Goal: Book appointment/travel/reservation

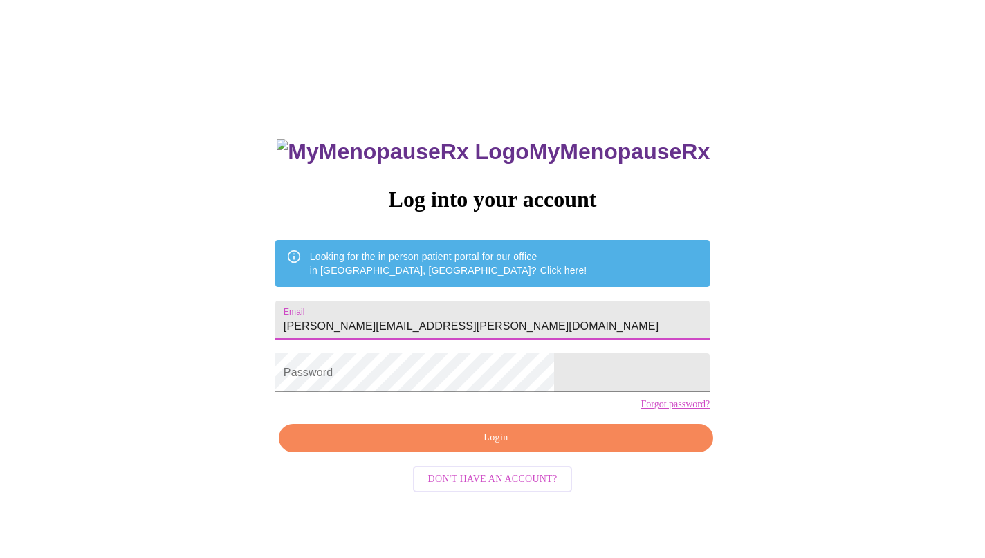
type input "[PERSON_NAME][EMAIL_ADDRESS][PERSON_NAME][DOMAIN_NAME]"
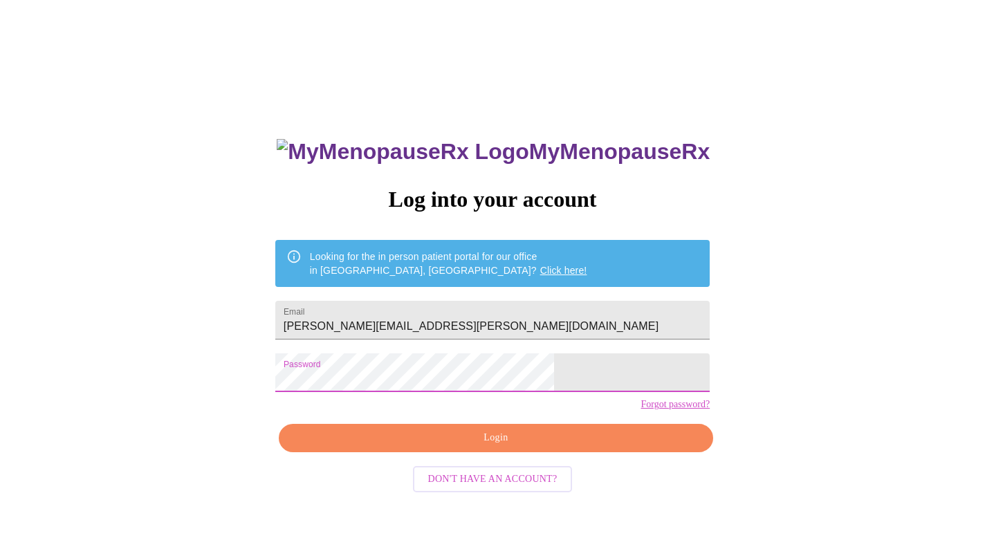
click at [535, 447] on span "Login" at bounding box center [496, 437] width 402 height 17
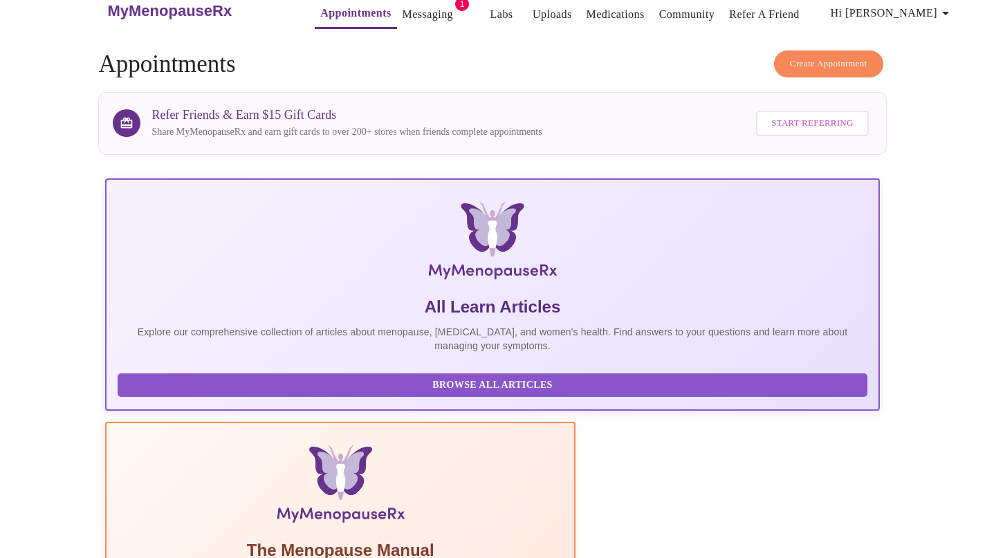
scroll to position [3, 0]
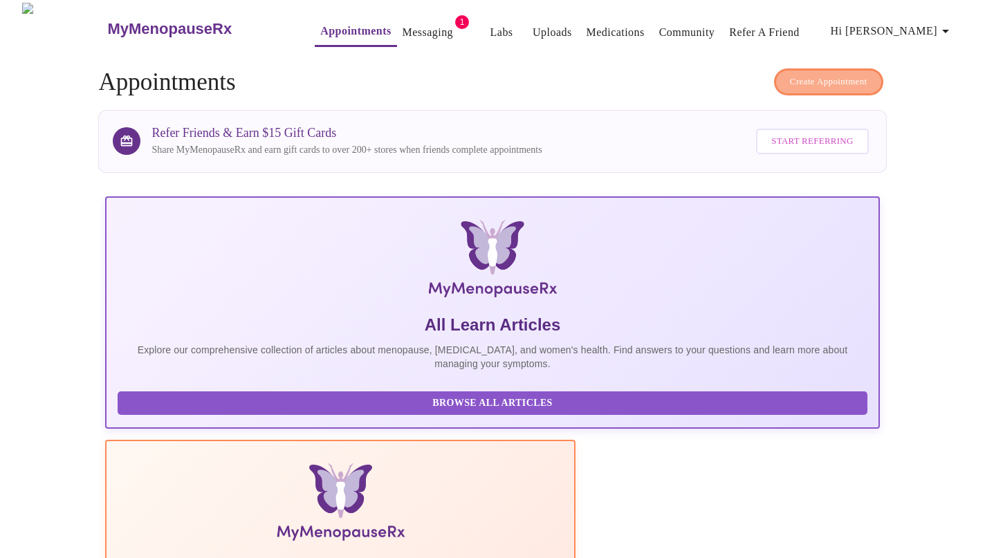
click at [803, 77] on span "Create Appointment" at bounding box center [828, 82] width 77 height 16
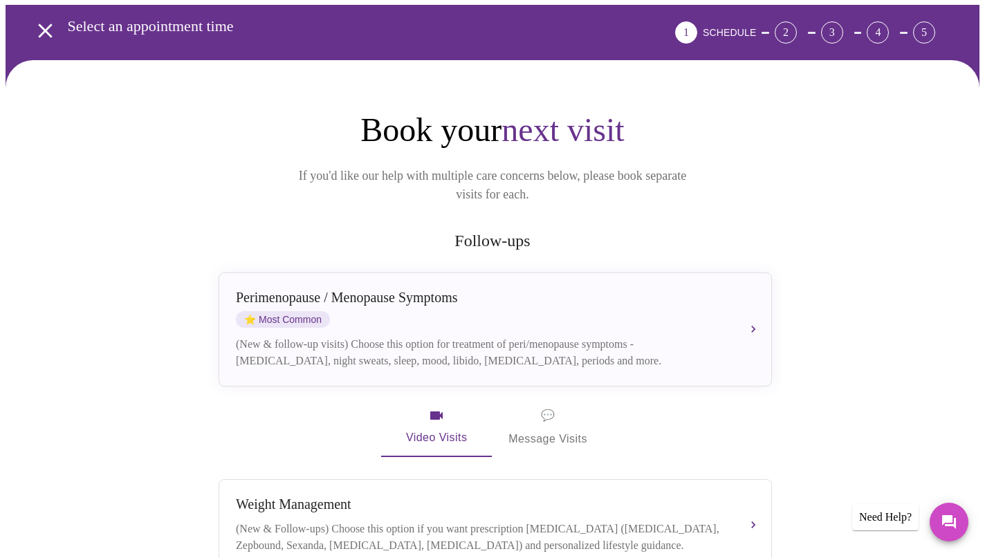
scroll to position [46, 0]
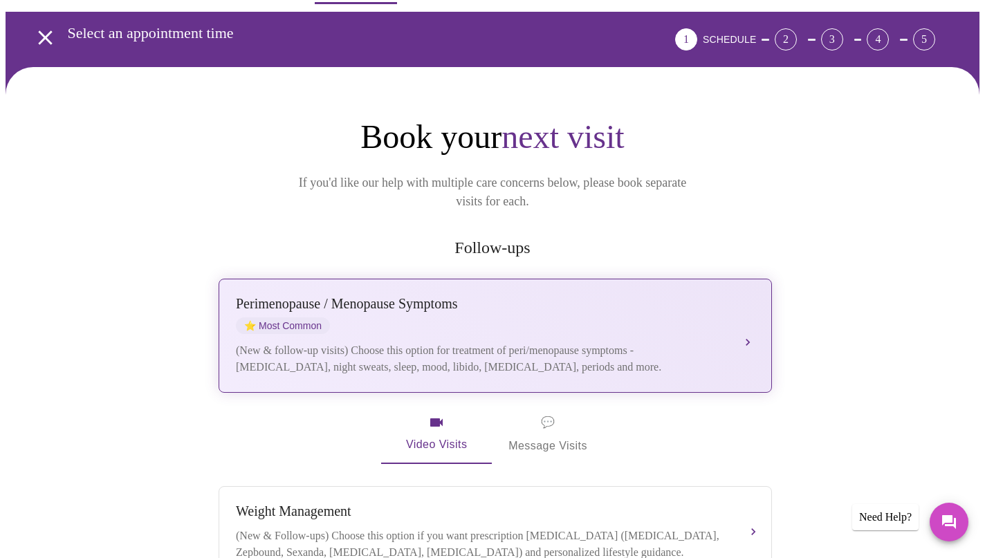
click at [306, 317] on span "⭐ Most Common" at bounding box center [283, 325] width 94 height 17
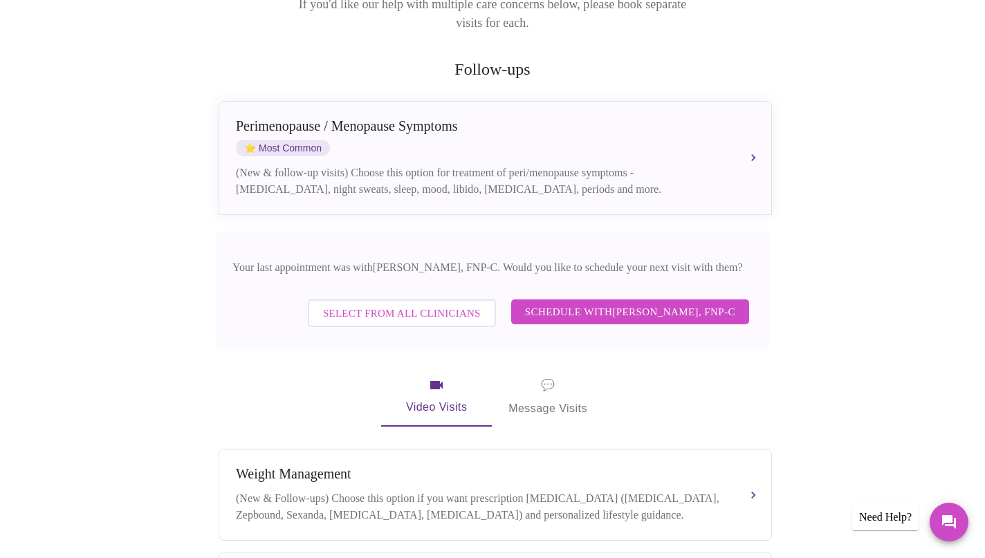
scroll to position [225, 0]
click at [570, 302] on span "Schedule with [PERSON_NAME], FNP-C" at bounding box center [630, 311] width 210 height 18
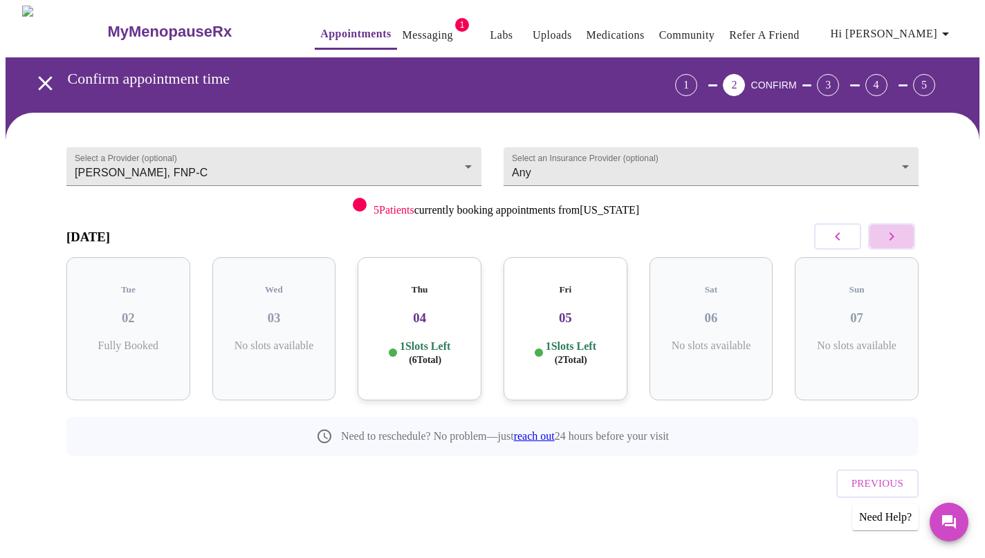
click at [898, 234] on icon "button" at bounding box center [891, 236] width 17 height 17
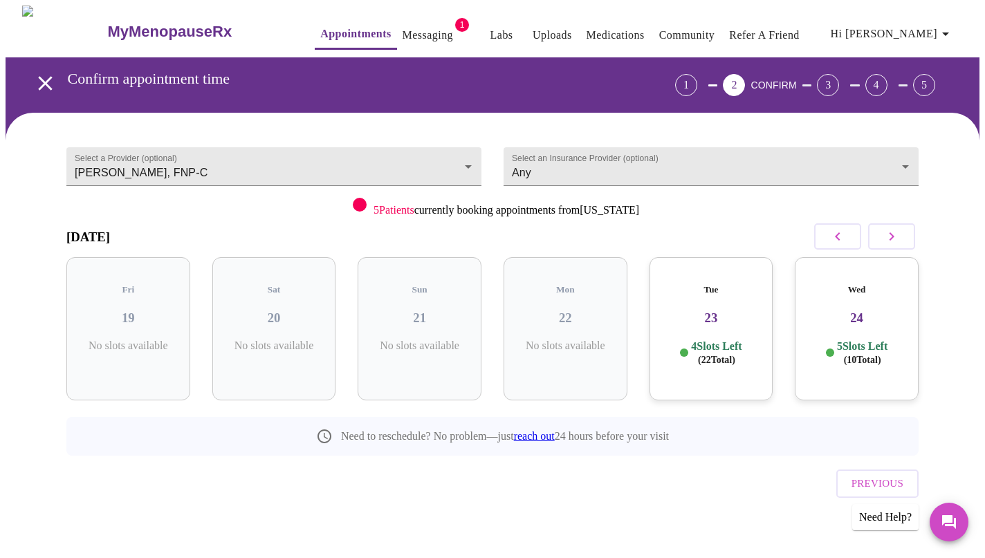
click at [898, 234] on icon "button" at bounding box center [891, 236] width 17 height 17
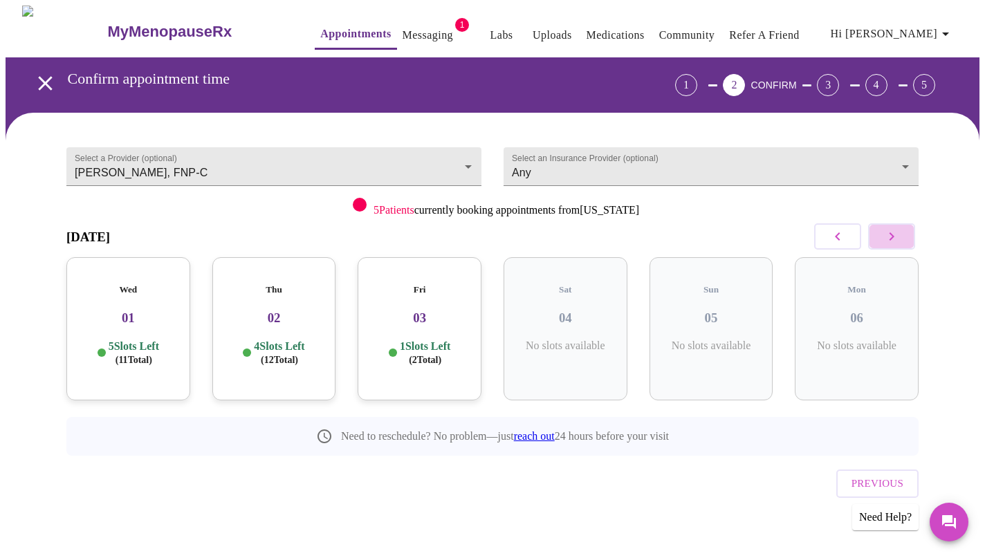
click at [898, 234] on icon "button" at bounding box center [891, 236] width 17 height 17
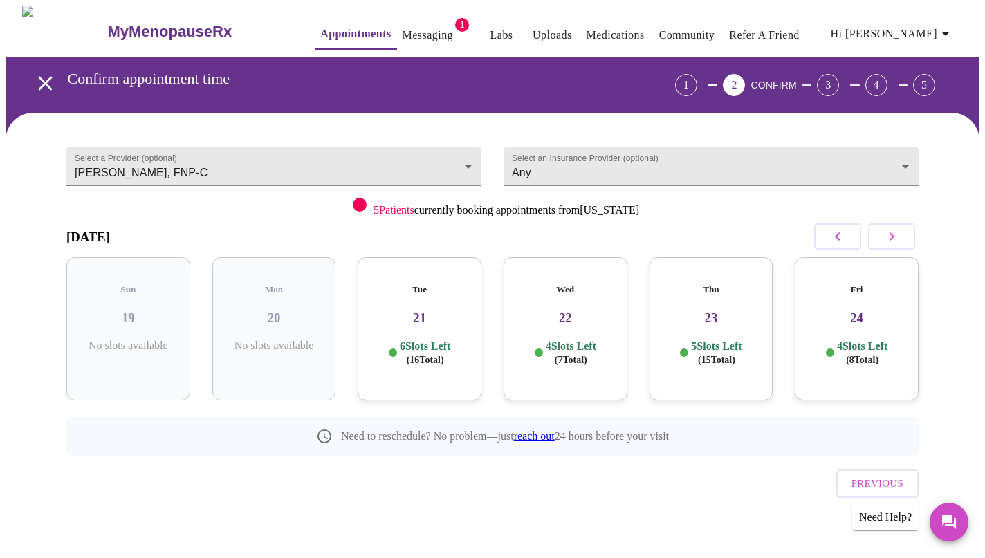
click at [898, 234] on icon "button" at bounding box center [891, 236] width 17 height 17
click at [850, 311] on h3 "05" at bounding box center [857, 318] width 102 height 15
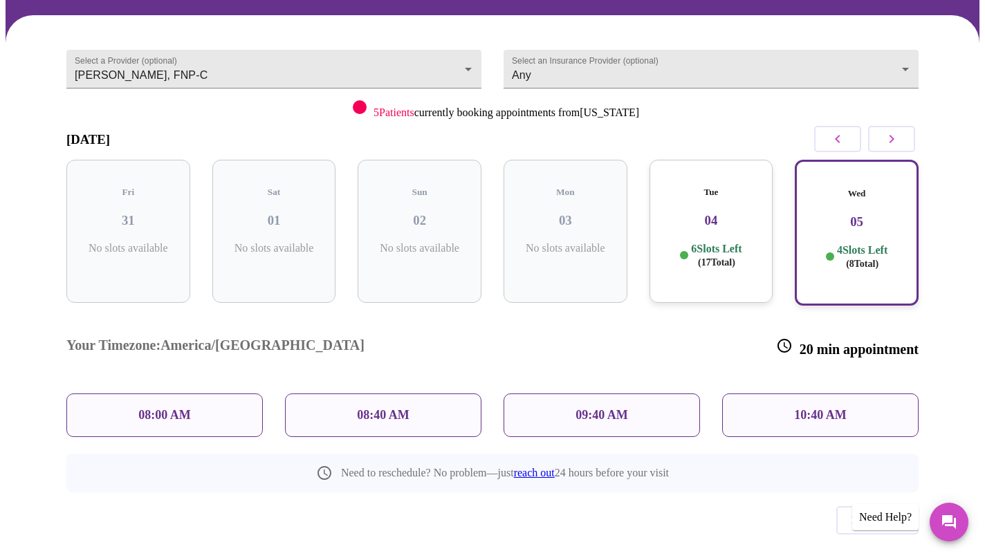
scroll to position [97, 0]
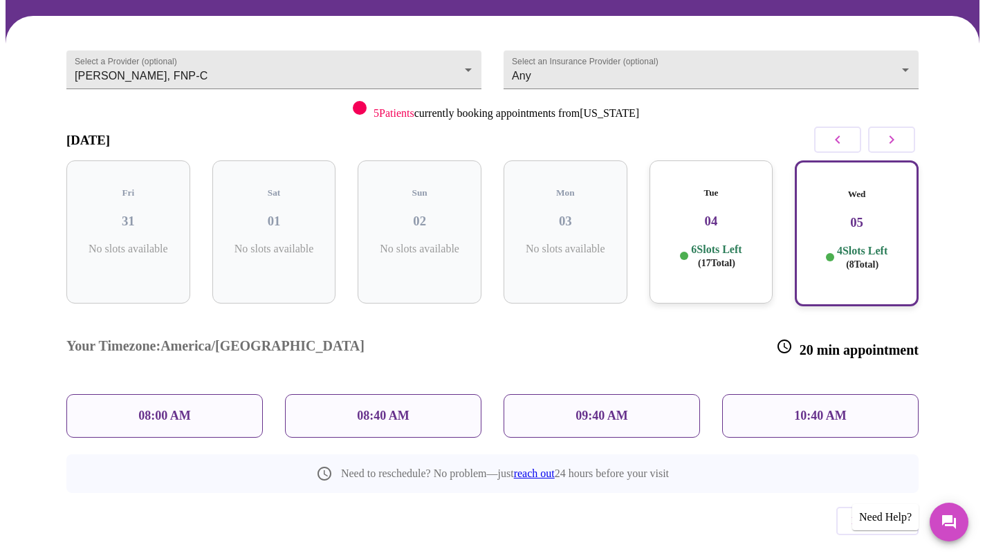
click at [181, 409] on p "08:00 AM" at bounding box center [164, 416] width 53 height 15
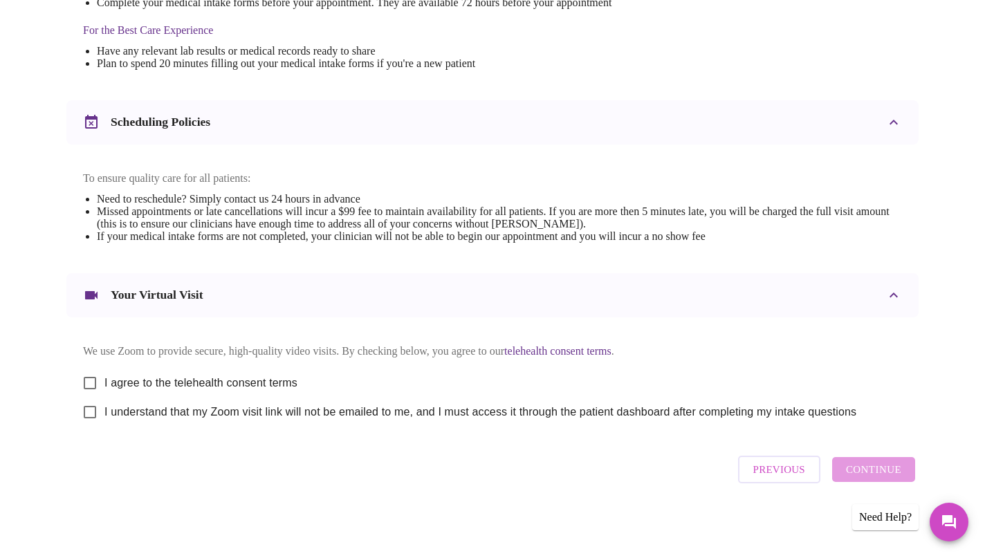
scroll to position [444, 0]
click at [90, 378] on input "I agree to the telehealth consent terms" at bounding box center [89, 383] width 29 height 29
checkbox input "true"
click at [93, 414] on input "I understand that my Zoom visit link will not be emailed to me, and I must acce…" at bounding box center [89, 412] width 29 height 29
checkbox input "true"
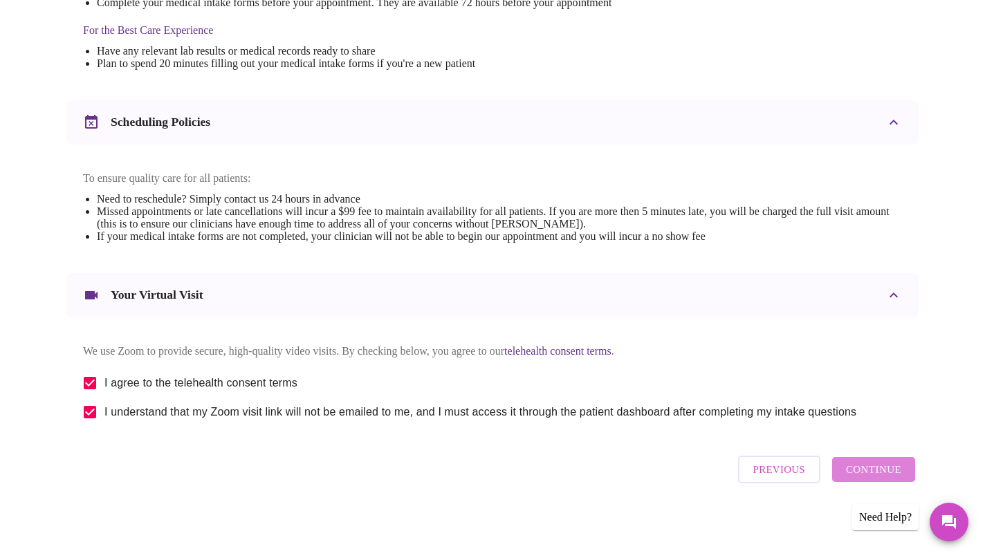
click at [885, 475] on span "Continue" at bounding box center [873, 470] width 55 height 18
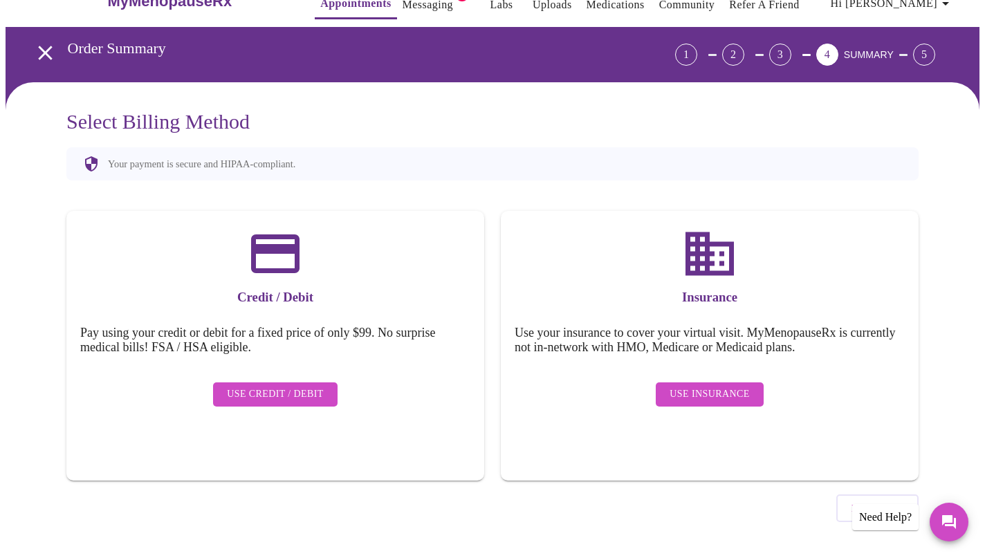
click at [270, 386] on span "Use Credit / Debit" at bounding box center [275, 394] width 97 height 17
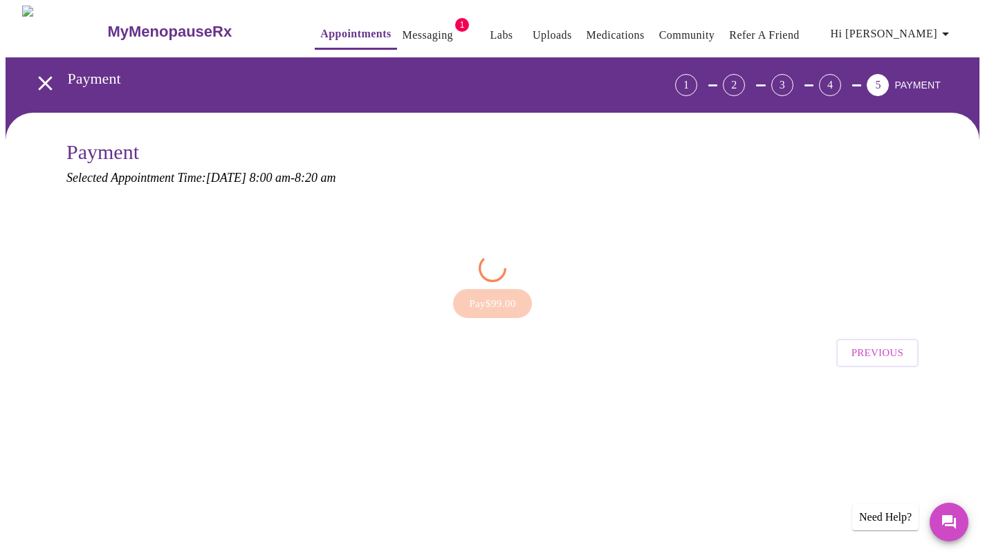
scroll to position [0, 0]
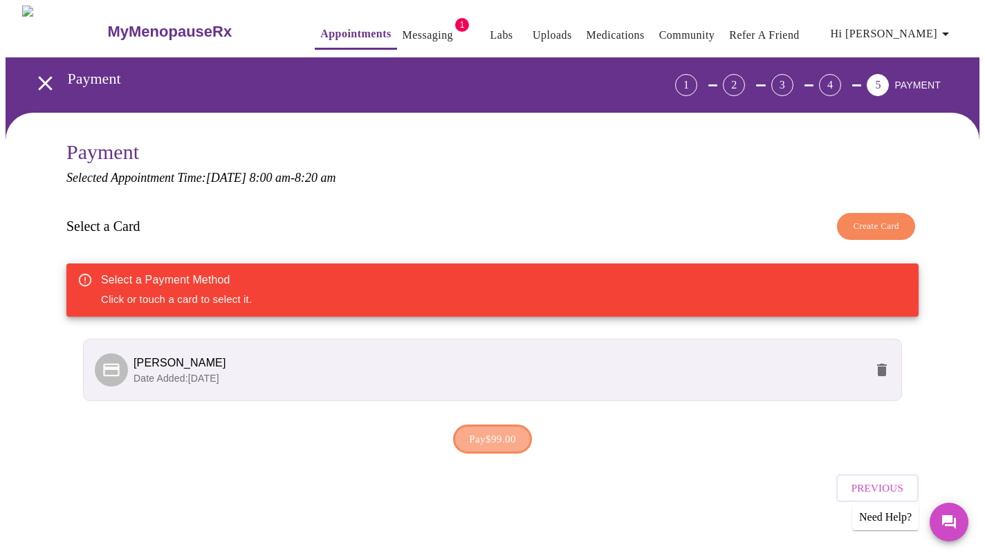
click at [492, 436] on span "Pay $99.00" at bounding box center [492, 439] width 47 height 18
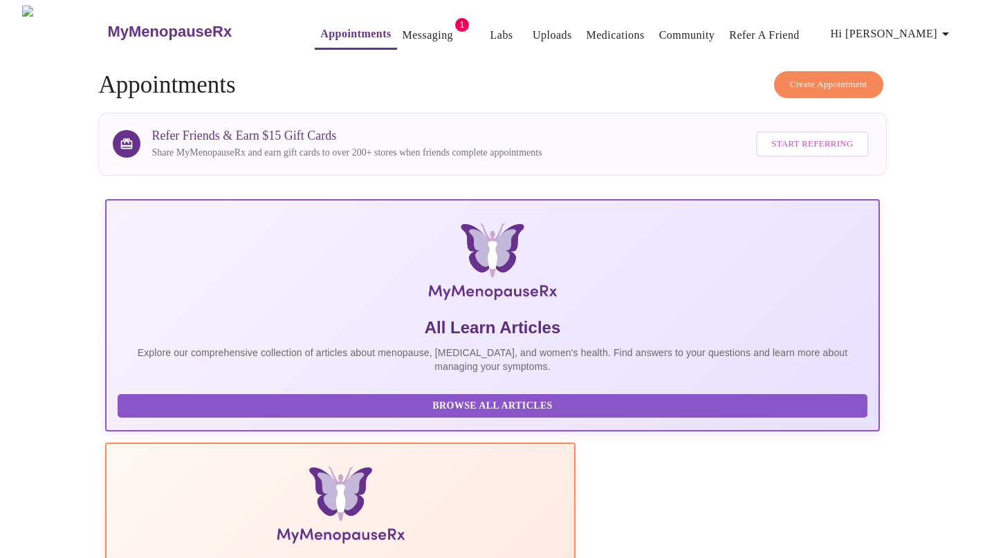
click at [402, 29] on link "Messaging" at bounding box center [427, 35] width 50 height 19
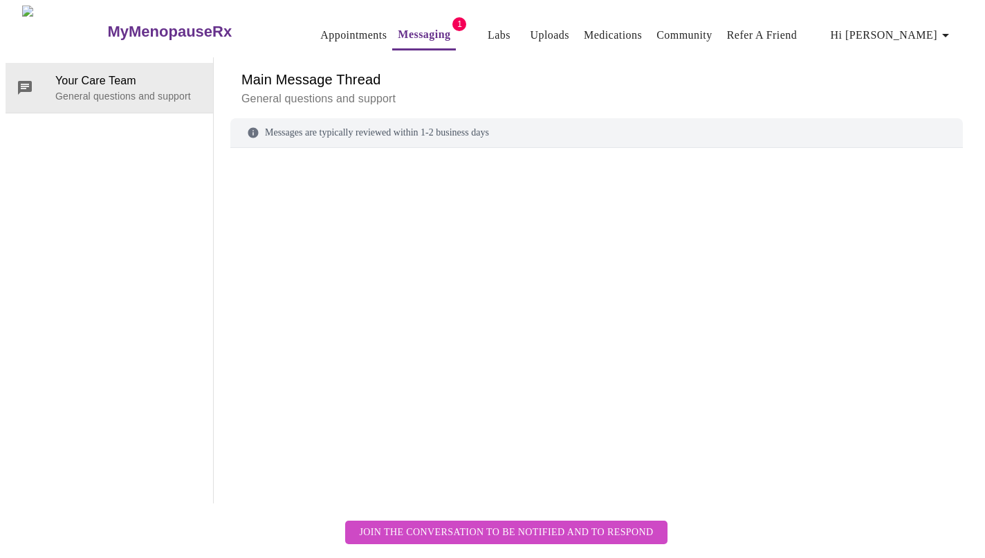
scroll to position [52, 0]
